Goal: Find specific page/section

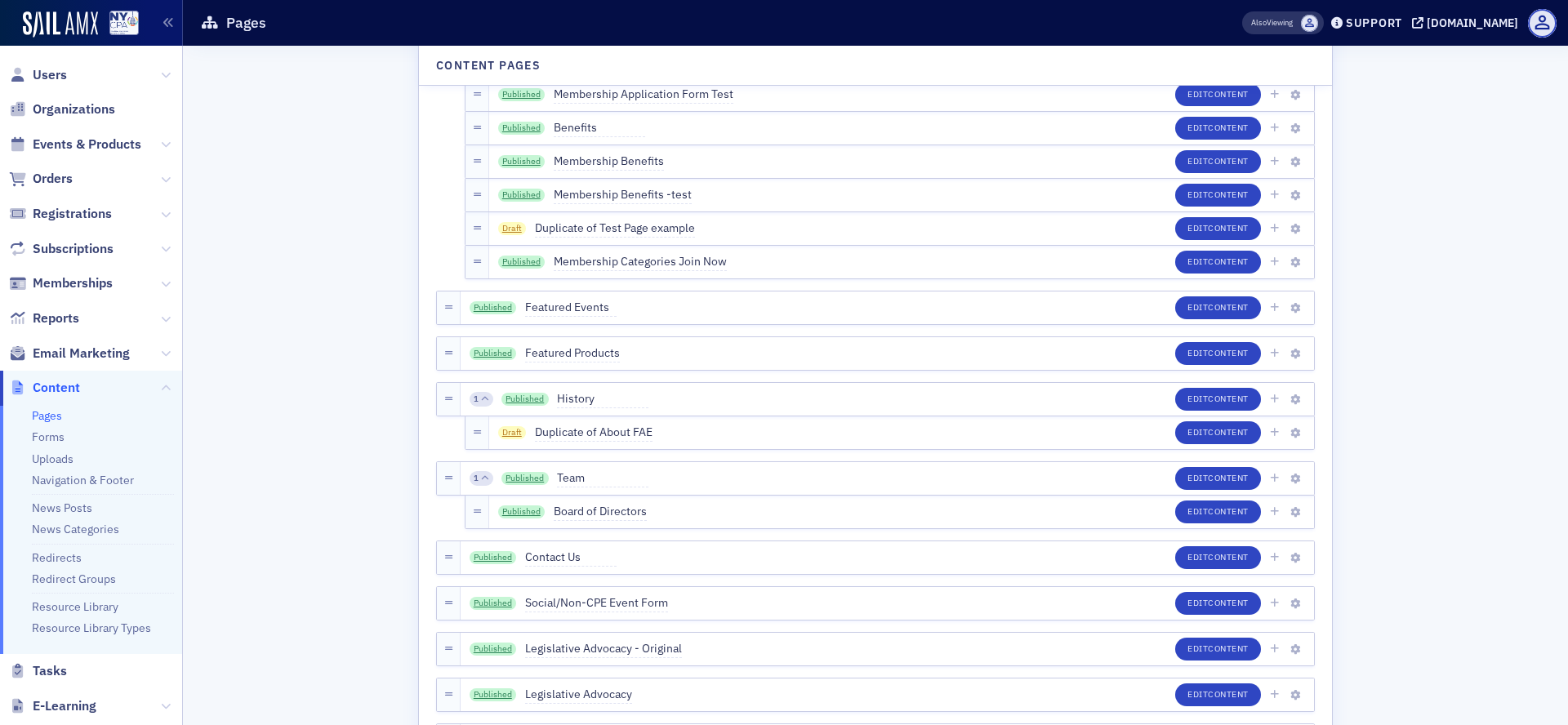
scroll to position [1029, 0]
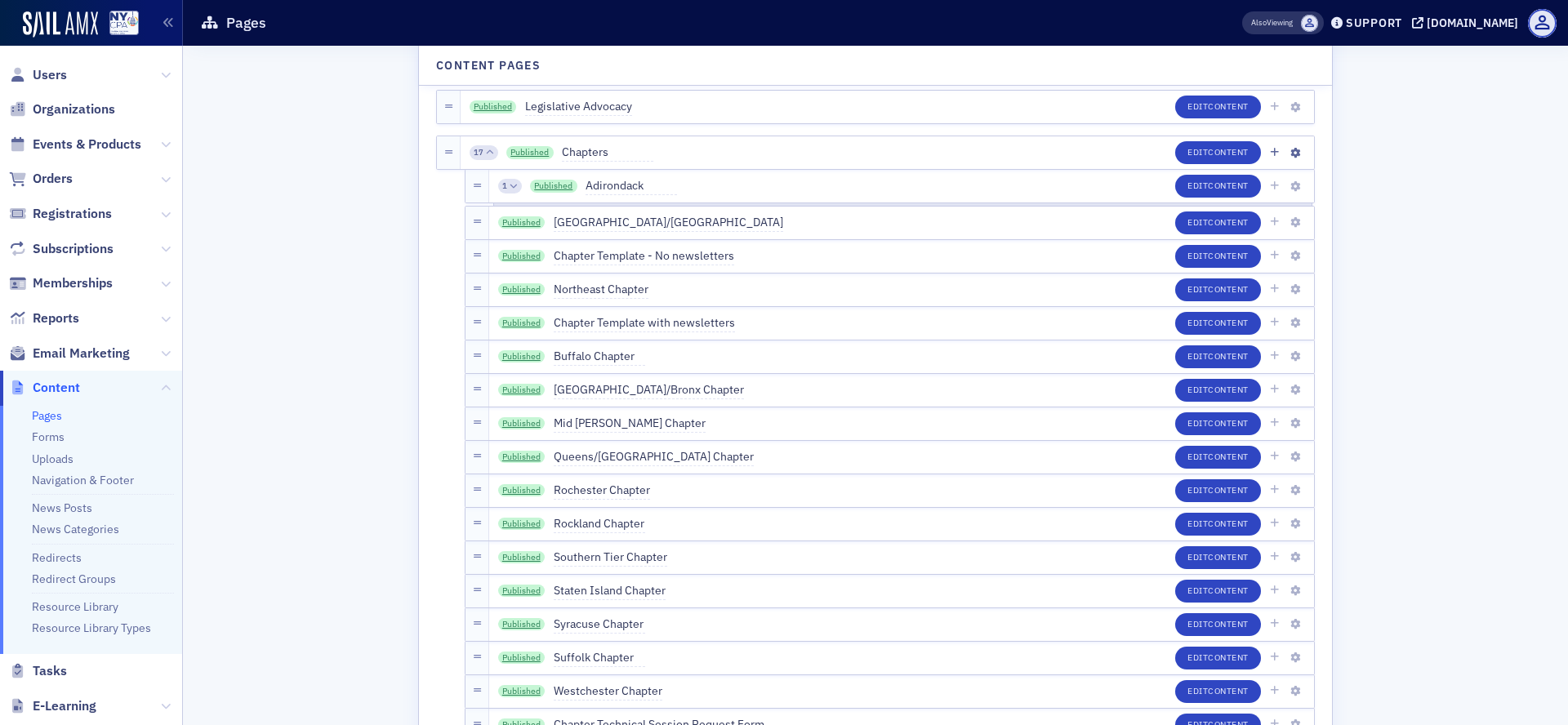
click at [476, 154] on div "17" at bounding box center [484, 153] width 29 height 15
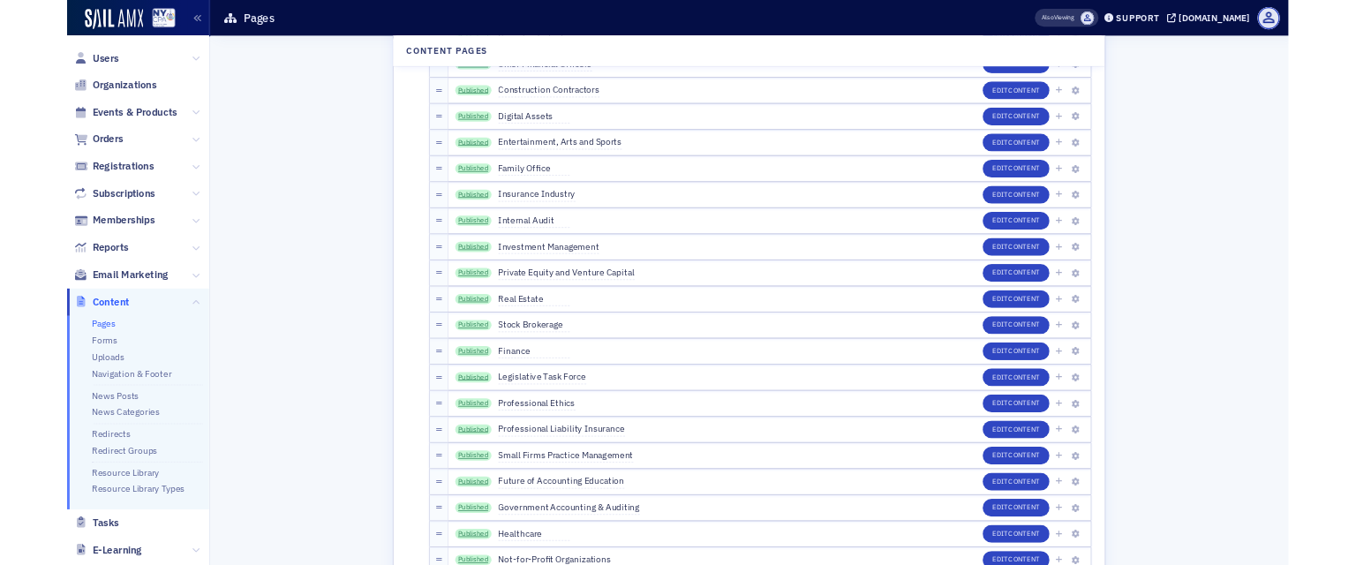
scroll to position [3020, 0]
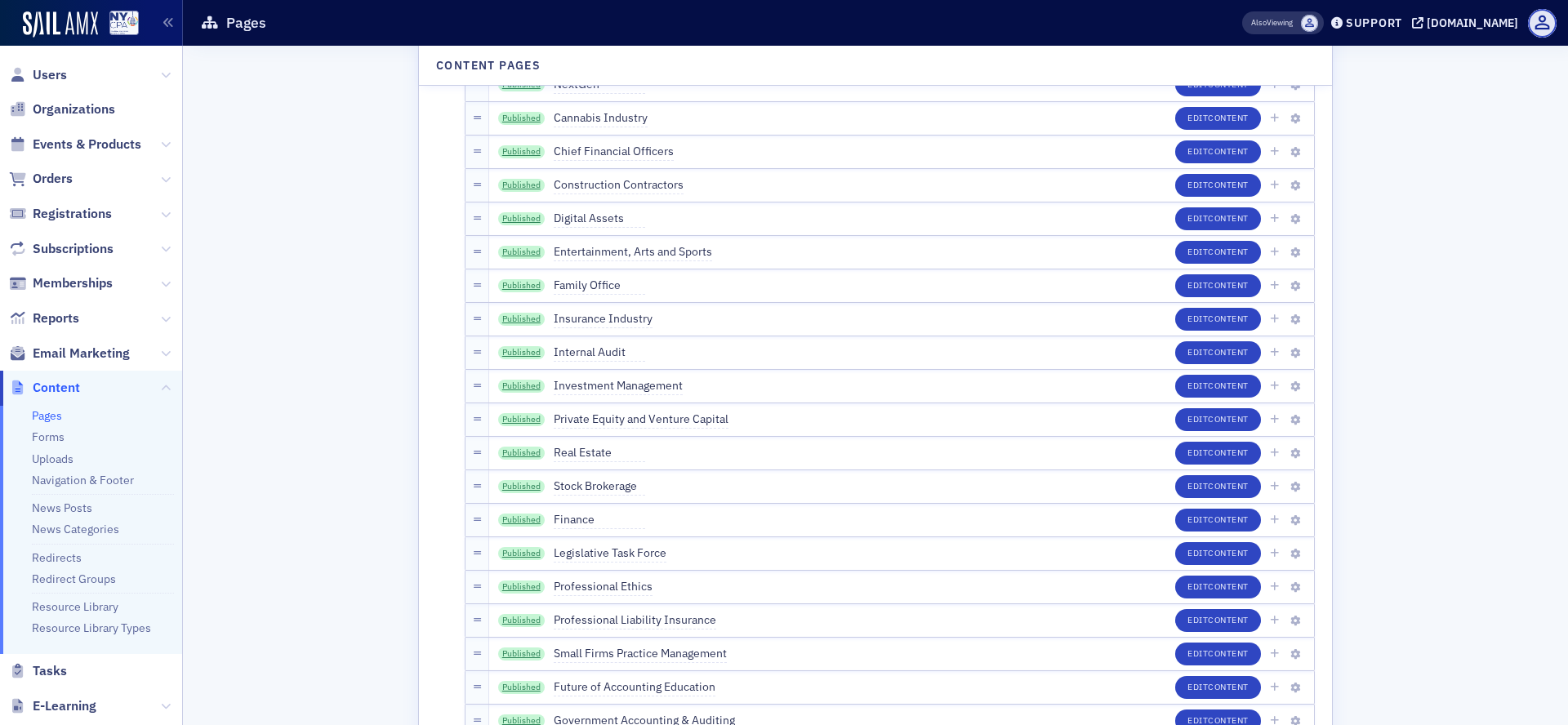
click at [252, 29] on h1 "Pages" at bounding box center [246, 22] width 40 height 19
click at [279, 25] on div "Pages" at bounding box center [694, 23] width 990 height 31
drag, startPoint x: 227, startPoint y: 25, endPoint x: 276, endPoint y: 4, distance: 53.3
click at [276, 4] on header "Pages Also Viewing Support [DOMAIN_NAME]" at bounding box center [876, 22] width 1385 height 45
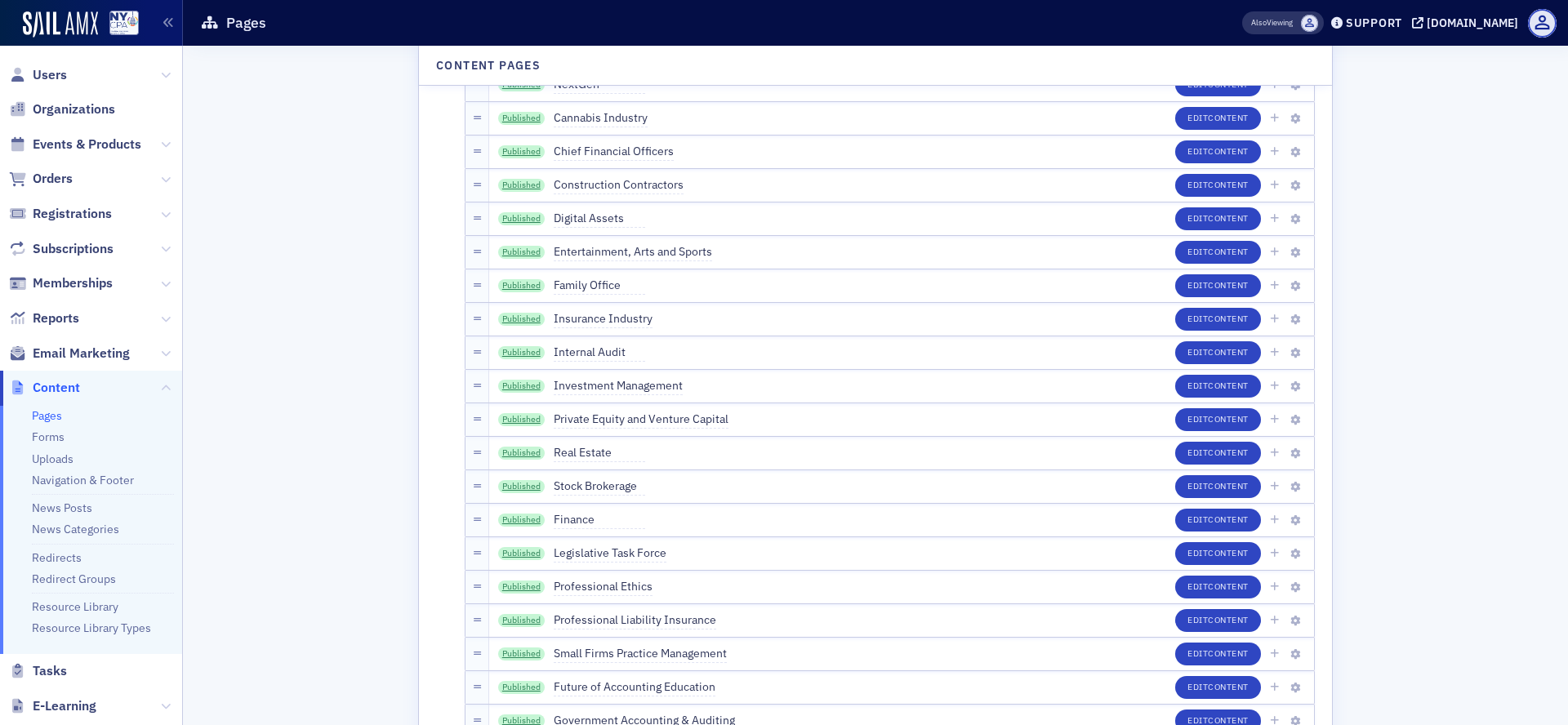
click at [275, 13] on div "Pages" at bounding box center [694, 23] width 990 height 31
click at [266, 22] on div "Pages" at bounding box center [694, 23] width 990 height 31
click at [327, 34] on div "Pages" at bounding box center [694, 23] width 990 height 31
